Goal: Navigation & Orientation: Find specific page/section

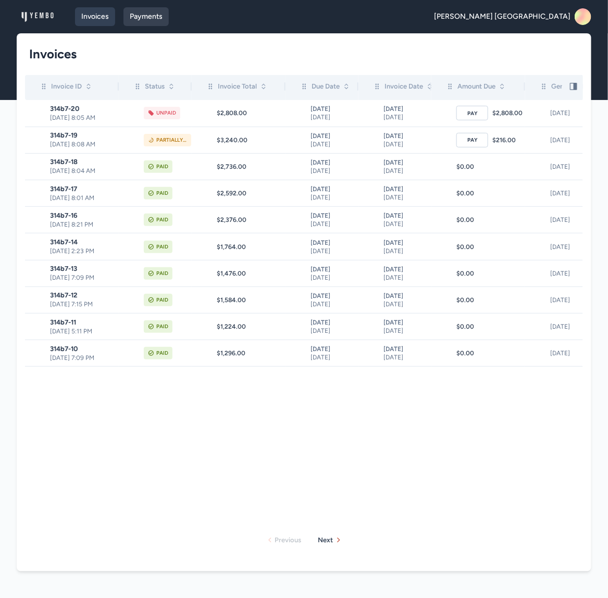
click at [143, 14] on link "Payments" at bounding box center [145, 16] width 45 height 19
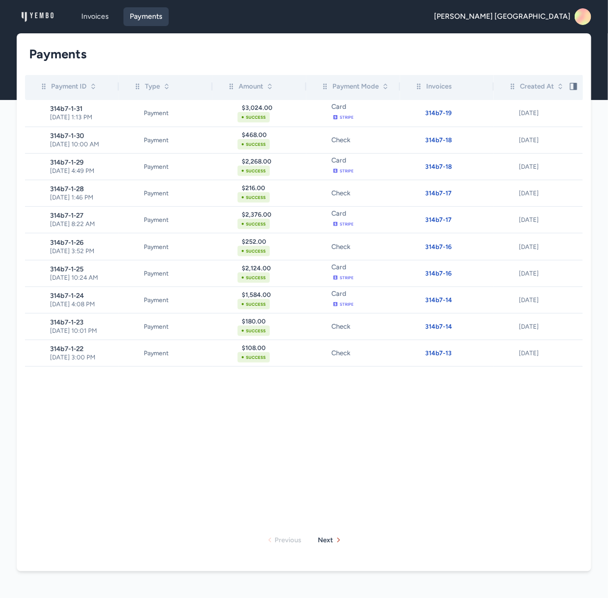
click at [573, 19] on div "[PERSON_NAME] [GEOGRAPHIC_DATA]" at bounding box center [512, 16] width 157 height 17
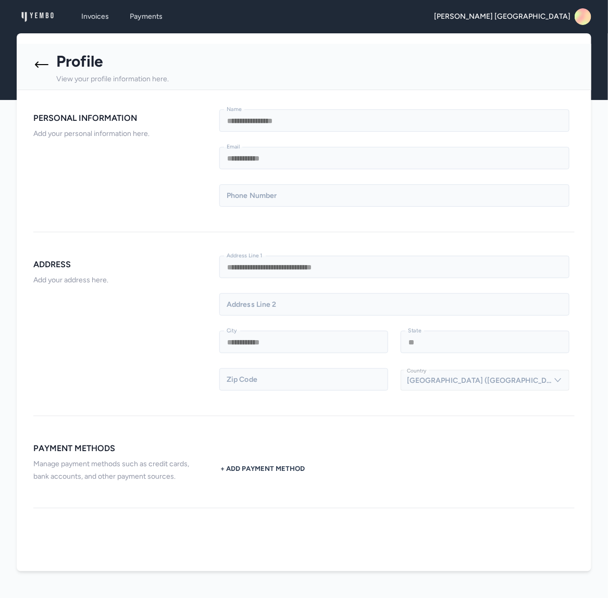
click at [41, 62] on icon at bounding box center [41, 64] width 17 height 17
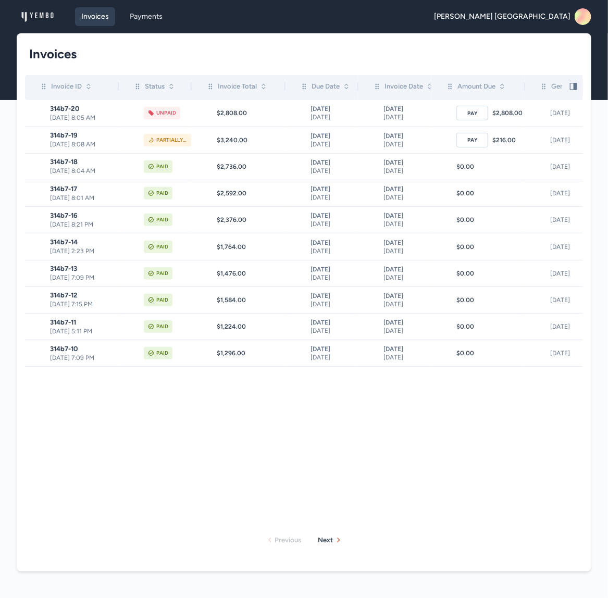
click at [50, 49] on h1 "Invoices" at bounding box center [299, 54] width 541 height 17
click at [143, 20] on link "Payments" at bounding box center [145, 16] width 45 height 19
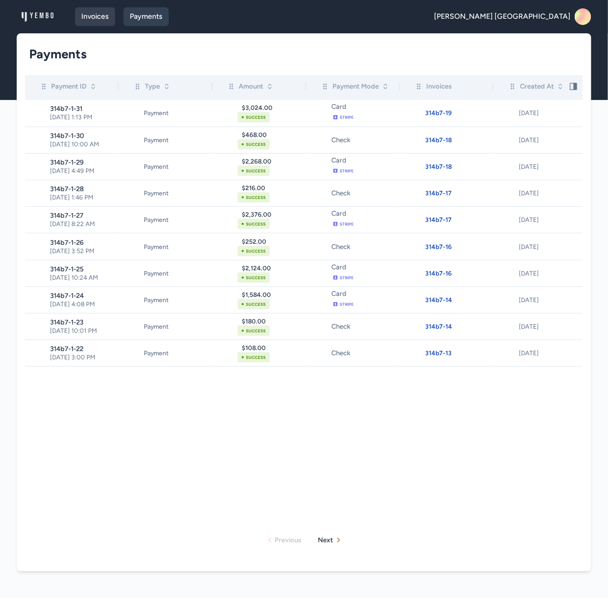
click at [101, 19] on link "Invoices" at bounding box center [95, 16] width 40 height 19
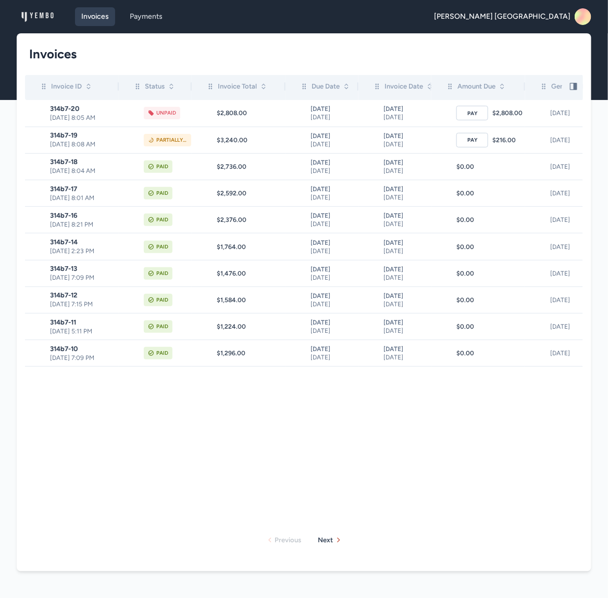
click at [3, 19] on div "Invoices Payments [PERSON_NAME] [GEOGRAPHIC_DATA] Open main menu" at bounding box center [304, 16] width 608 height 33
click at [18, 19] on div "Invoices Payments" at bounding box center [93, 16] width 152 height 19
click at [42, 14] on img at bounding box center [37, 16] width 33 height 17
click at [570, 20] on span "[PERSON_NAME] [GEOGRAPHIC_DATA]" at bounding box center [502, 16] width 136 height 10
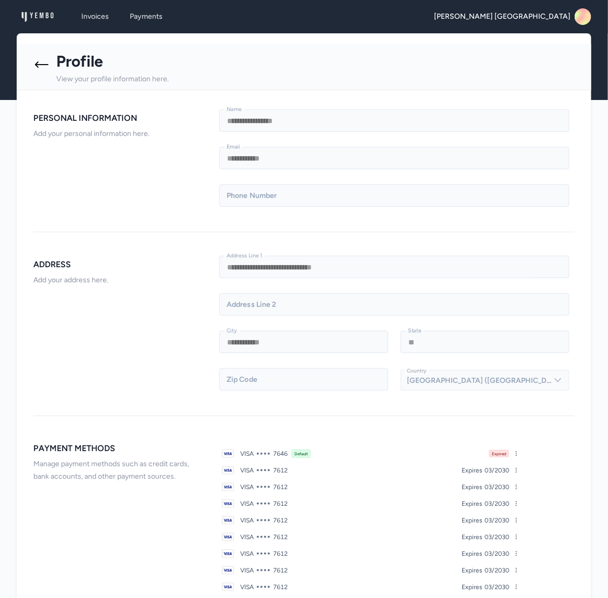
click at [43, 65] on icon at bounding box center [41, 64] width 17 height 17
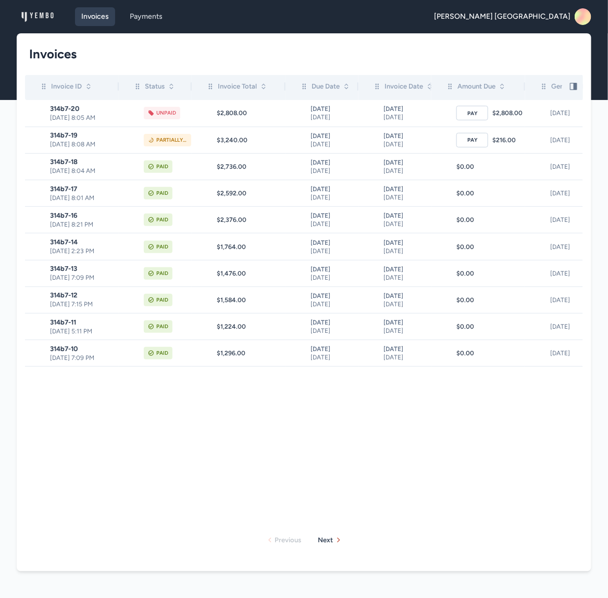
click at [43, 63] on div "Invoices" at bounding box center [304, 54] width 558 height 42
click at [49, 9] on img at bounding box center [37, 16] width 33 height 17
